Goal: Task Accomplishment & Management: Use online tool/utility

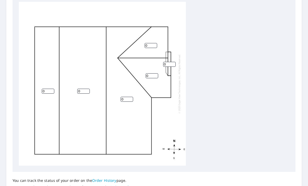
scroll to position [185, 0]
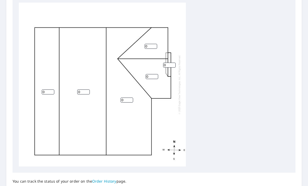
click at [43, 89] on input "0" at bounding box center [48, 91] width 13 height 5
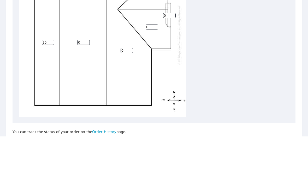
scroll to position [17, 0]
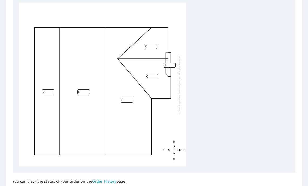
type input "2"
click at [82, 89] on input "0" at bounding box center [83, 91] width 13 height 5
type input "6"
click at [125, 98] on input "0" at bounding box center [127, 100] width 13 height 5
type input "6"
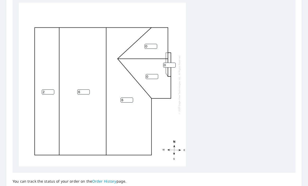
click at [152, 74] on input "0" at bounding box center [152, 76] width 13 height 5
type input "6"
click at [149, 44] on input "0" at bounding box center [151, 46] width 13 height 5
type input "6"
click at [170, 63] on input "0" at bounding box center [169, 65] width 13 height 5
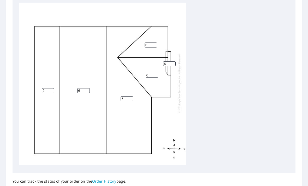
scroll to position [1, 0]
type input "6"
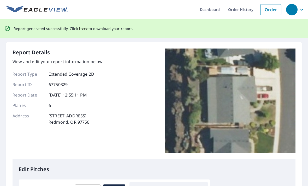
scroll to position [0, 0]
click at [82, 29] on span "here" at bounding box center [83, 28] width 9 height 7
